Goal: Task Accomplishment & Management: Complete application form

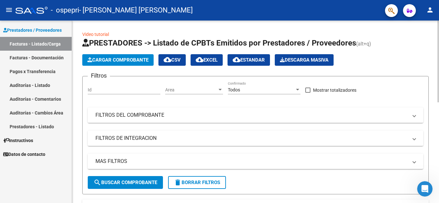
click at [135, 62] on span "Cargar Comprobante" at bounding box center [117, 60] width 61 height 6
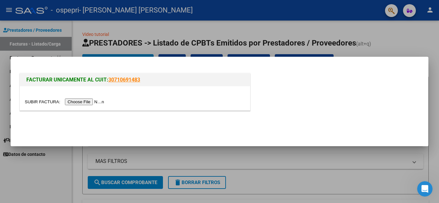
click at [99, 103] on input "file" at bounding box center [65, 102] width 81 height 7
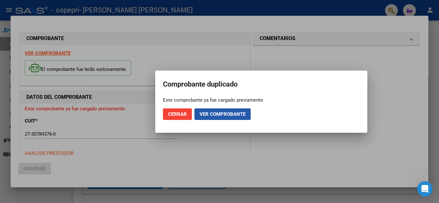
click at [221, 117] on span "Ver comprobante" at bounding box center [223, 115] width 46 height 6
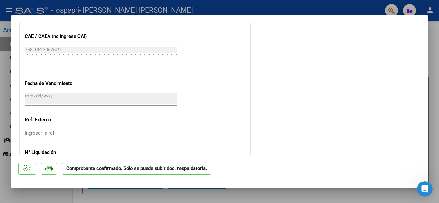
scroll to position [471, 0]
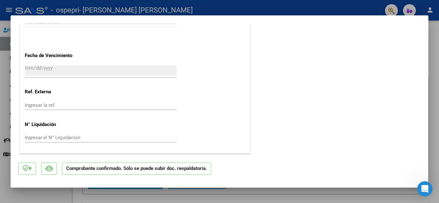
type input "$ 0,00"
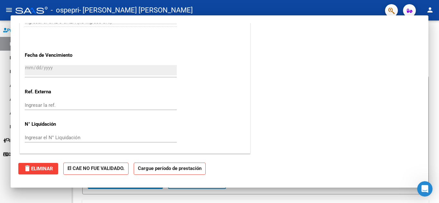
scroll to position [398, 0]
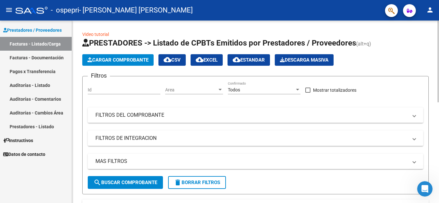
click at [109, 63] on button "Cargar Comprobante" at bounding box center [117, 60] width 71 height 12
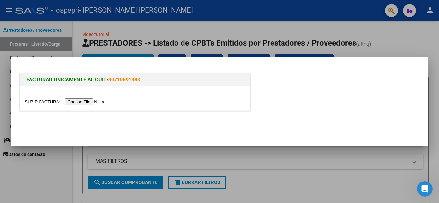
click at [95, 102] on input "file" at bounding box center [65, 102] width 81 height 7
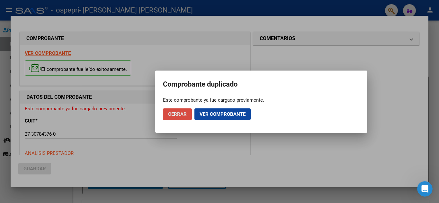
click at [176, 116] on span "Cerrar" at bounding box center [177, 115] width 19 height 6
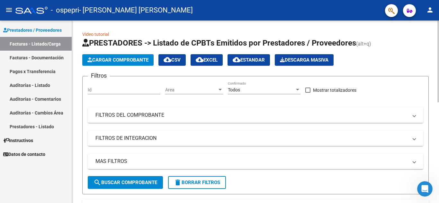
click at [134, 59] on span "Cargar Comprobante" at bounding box center [117, 60] width 61 height 6
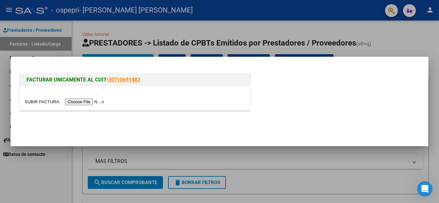
click at [94, 104] on input "file" at bounding box center [65, 102] width 81 height 7
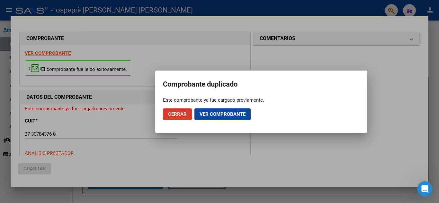
click at [179, 116] on span "Cerrar" at bounding box center [177, 115] width 19 height 6
